Goal: Find specific page/section: Find specific page/section

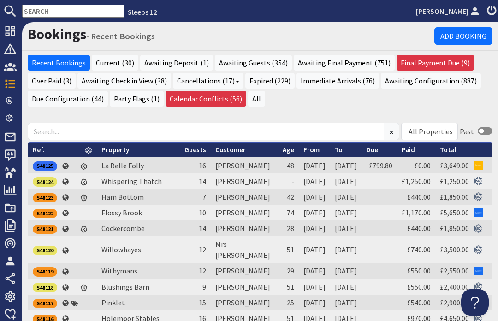
scroll to position [92, 0]
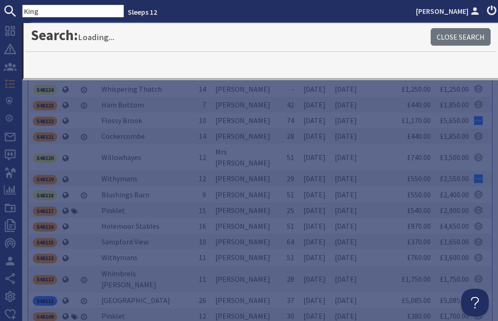
type input "King"
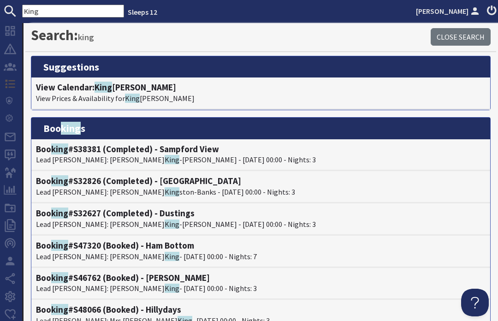
click at [144, 85] on h4 "View Calendar: King [PERSON_NAME]" at bounding box center [261, 87] width 450 height 11
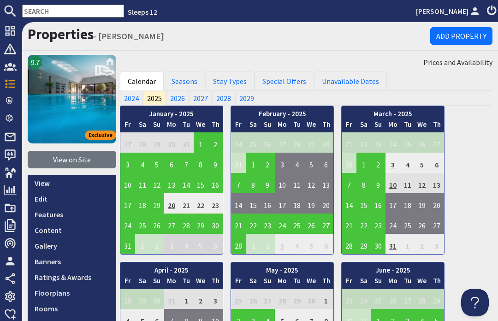
click at [71, 161] on link "View on Site" at bounding box center [72, 160] width 89 height 18
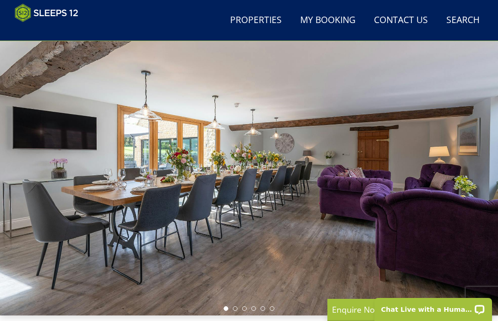
click at [236, 310] on li at bounding box center [235, 308] width 5 height 5
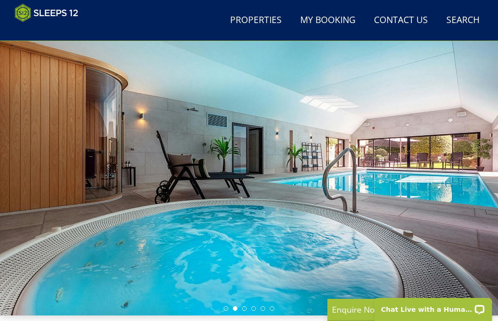
click at [243, 309] on li at bounding box center [244, 308] width 5 height 5
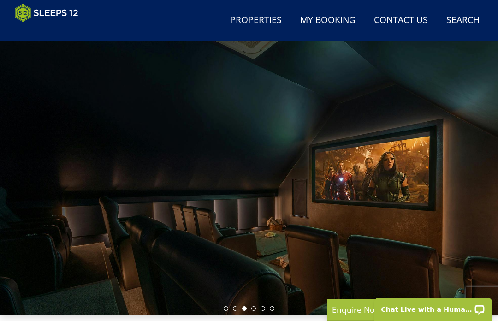
click at [254, 310] on li at bounding box center [253, 308] width 5 height 5
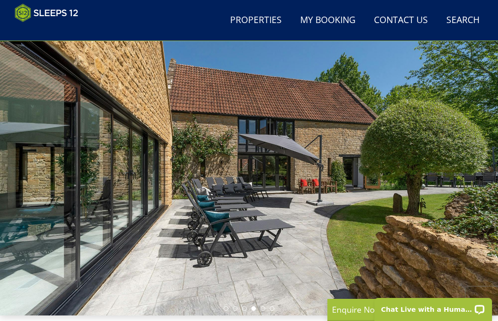
click at [265, 310] on li at bounding box center [263, 308] width 5 height 5
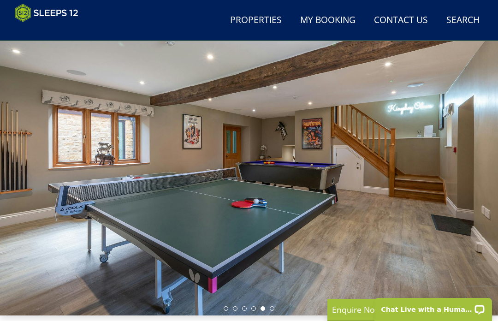
click at [274, 309] on li at bounding box center [272, 308] width 5 height 5
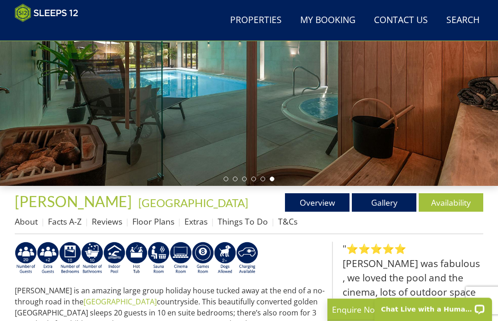
scroll to position [176, 0]
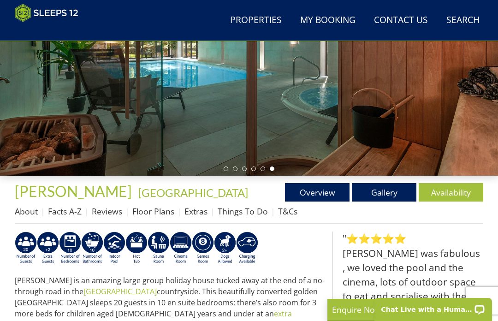
click at [382, 196] on link "Gallery" at bounding box center [384, 192] width 65 height 18
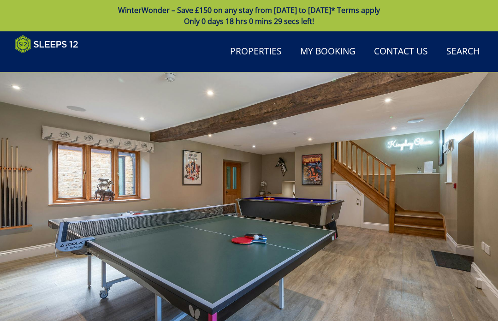
scroll to position [153, 0]
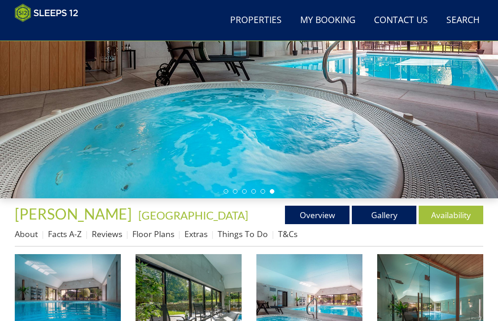
click at [84, 288] on img at bounding box center [68, 307] width 106 height 106
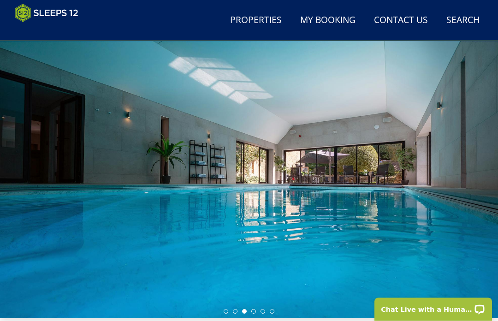
scroll to position [0, 0]
